Goal: Check status

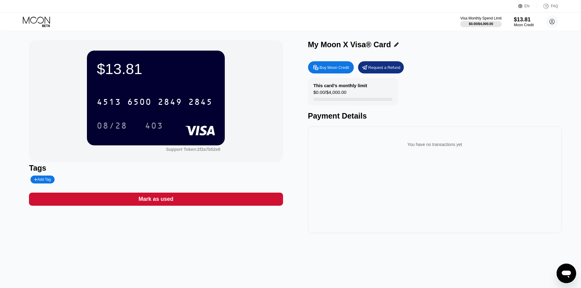
click at [139, 252] on div "$13.81 4513 6500 2849 2845 08/28 403 Support Token: 2f2a7b52e8 Tags Add Tag Mar…" at bounding box center [290, 159] width 581 height 257
drag, startPoint x: 13, startPoint y: 95, endPoint x: 13, endPoint y: 90, distance: 5.5
click at [13, 95] on div "$13.81 4513 6500 2849 2845 08/28 403 Support Token: 2f2a7b52e8 Tags Add Tag Mar…" at bounding box center [290, 159] width 581 height 257
drag, startPoint x: 289, startPoint y: 129, endPoint x: 289, endPoint y: 110, distance: 19.5
click at [287, 122] on div "$13.81 4513 6500 2849 2845 08/28 403 Support Token: 2f2a7b52e8 Tags Add Tag Mar…" at bounding box center [290, 136] width 523 height 193
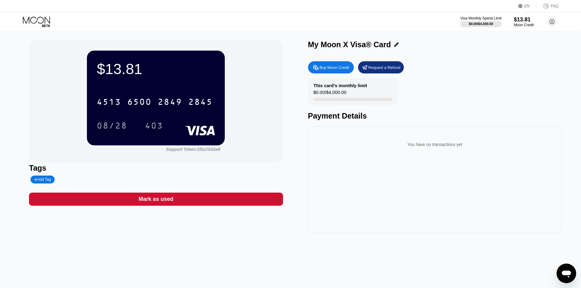
drag, startPoint x: 0, startPoint y: 152, endPoint x: 8, endPoint y: 136, distance: 17.6
click at [2, 150] on div "$13.81 4513 6500 2849 2845 08/28 403 Support Token: 2f2a7b52e8 Tags Add Tag Mar…" at bounding box center [290, 159] width 581 height 257
click at [296, 154] on div "$13.81 4513 6500 2849 2845 08/28 403 Support Token: 2f2a7b52e8 Tags Add Tag Mar…" at bounding box center [290, 136] width 523 height 193
click at [239, 254] on div "$13.81 4513 6500 2849 2845 08/28 403 Support Token: 2f2a7b52e8 Tags Add Tag Mar…" at bounding box center [290, 159] width 581 height 257
drag, startPoint x: 493, startPoint y: 258, endPoint x: 409, endPoint y: 248, distance: 85.1
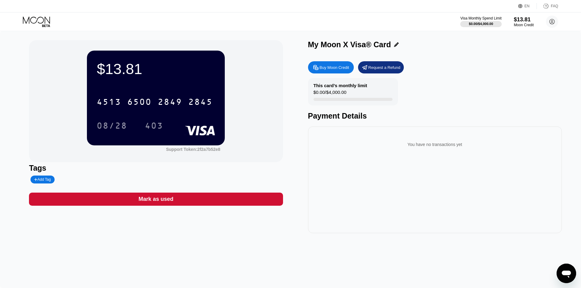
click at [493, 257] on div "$13.81 4513 6500 2849 2845 08/28 403 Support Token: 2f2a7b52e8 Tags Add Tag Mar…" at bounding box center [290, 159] width 581 height 257
click at [307, 254] on div "$13.81 4513 6500 2849 2845 08/28 403 Support Token: 2f2a7b52e8 Tags Add Tag Mar…" at bounding box center [290, 159] width 581 height 257
click at [235, 265] on div "$13.81 4513 6500 2849 2845 08/28 403 Support Token: 2f2a7b52e8 Tags Add Tag Mar…" at bounding box center [290, 159] width 581 height 257
